Goal: Task Accomplishment & Management: Manage account settings

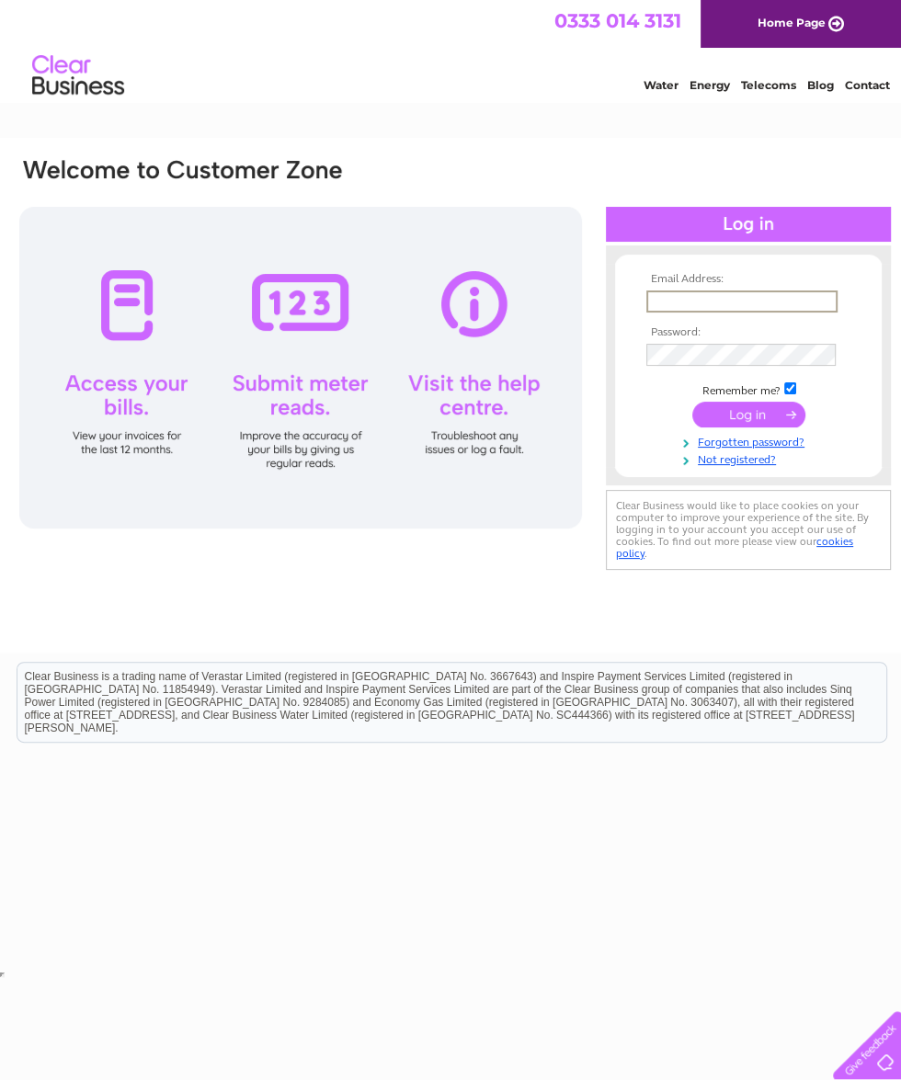
type input "[EMAIL_ADDRESS][DOMAIN_NAME]"
click at [748, 415] on input "submit" at bounding box center [748, 413] width 113 height 26
click at [765, 418] on input "submit" at bounding box center [748, 413] width 113 height 26
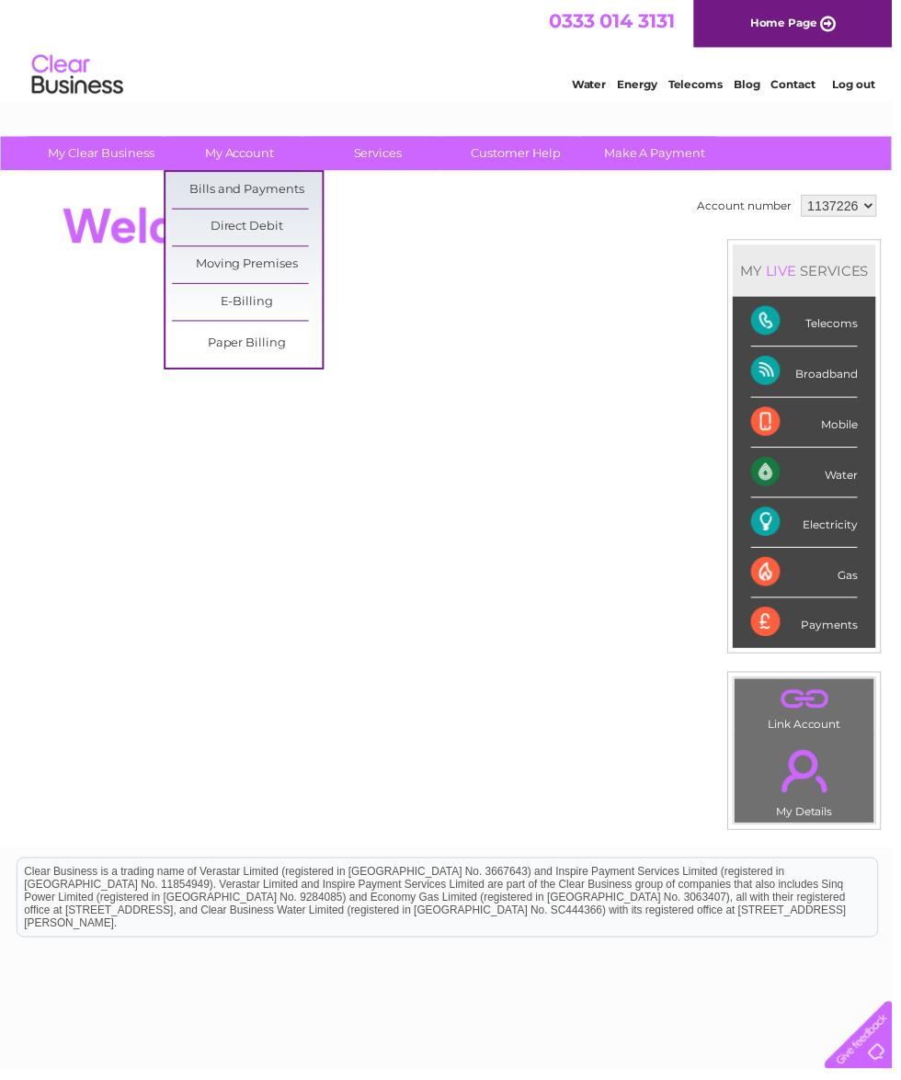
click at [247, 195] on link "Bills and Payments" at bounding box center [250, 192] width 152 height 37
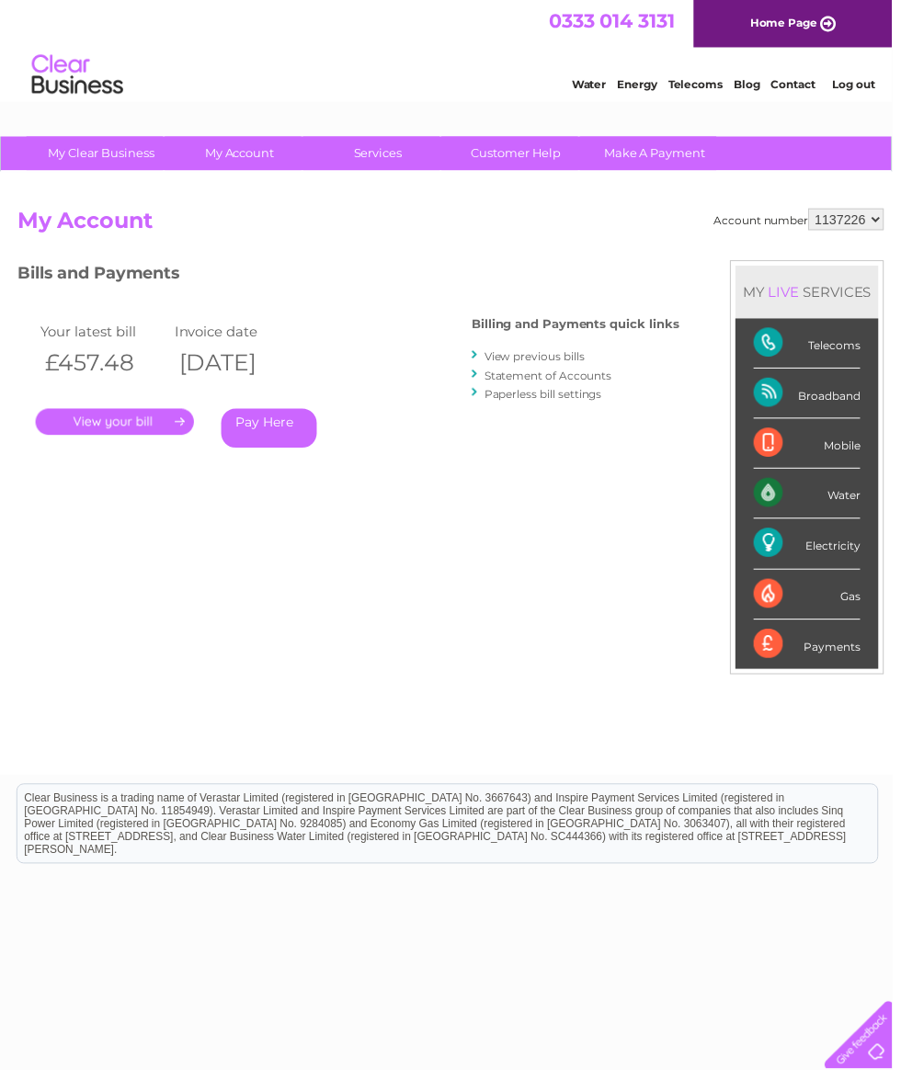
click at [130, 413] on link "." at bounding box center [116, 426] width 160 height 27
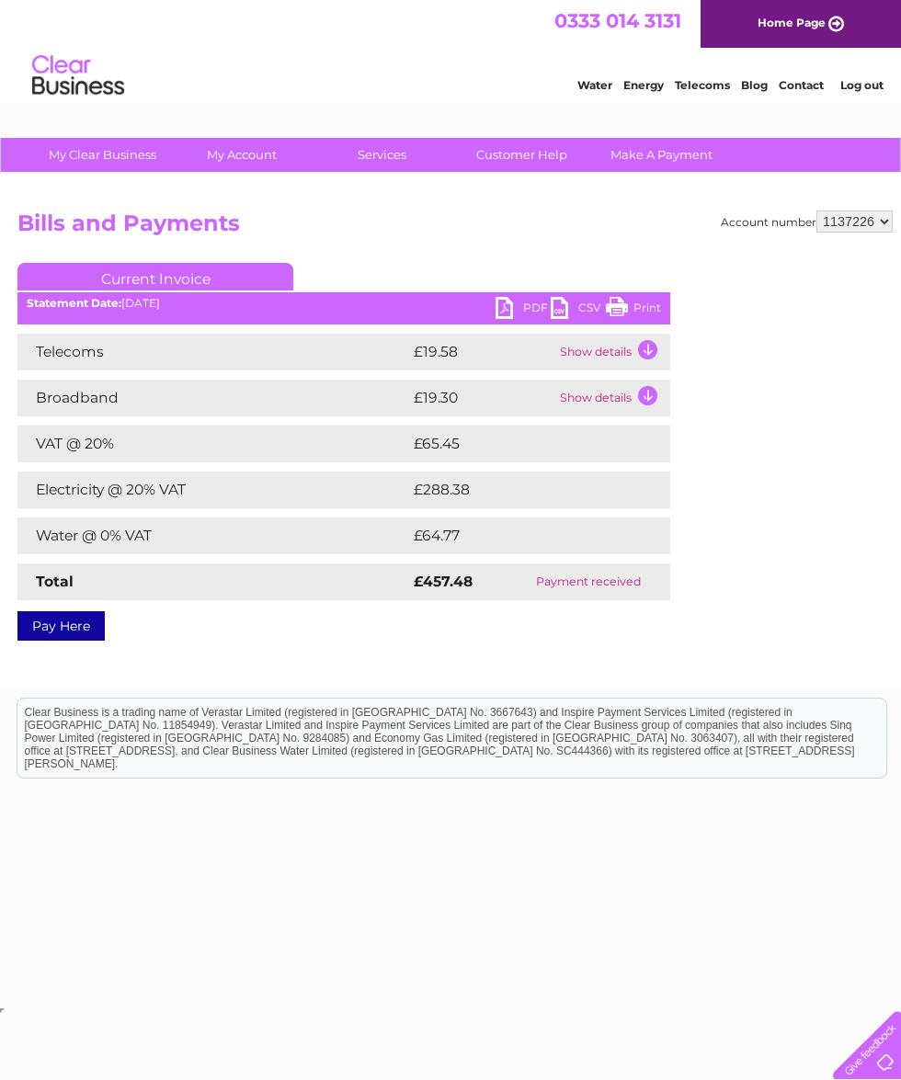
click at [506, 311] on link "PDF" at bounding box center [522, 310] width 55 height 27
